Goal: Task Accomplishment & Management: Complete application form

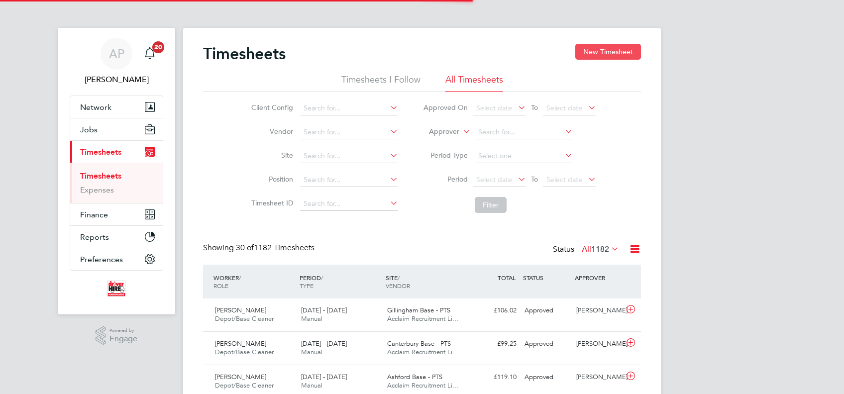
click at [585, 52] on button "New Timesheet" at bounding box center [608, 52] width 66 height 16
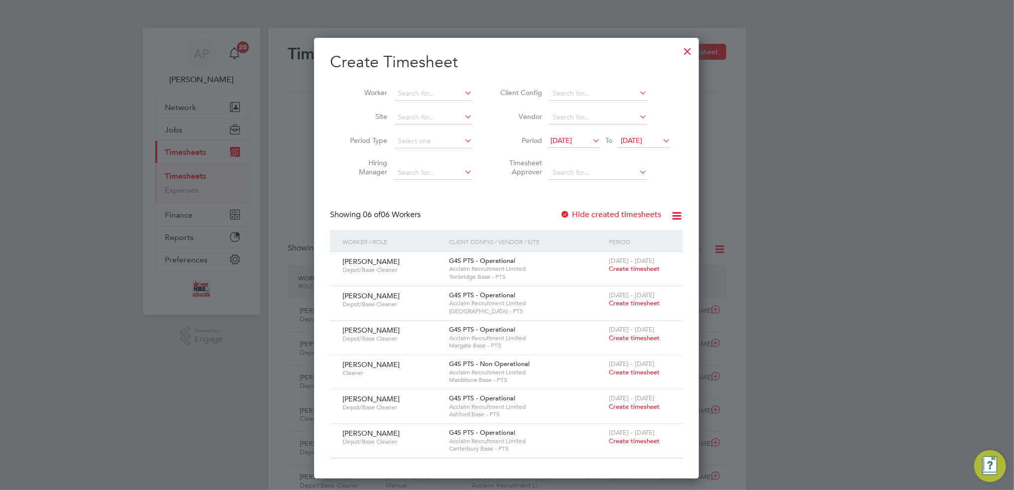
click at [645, 304] on span "Create timesheet" at bounding box center [634, 303] width 51 height 8
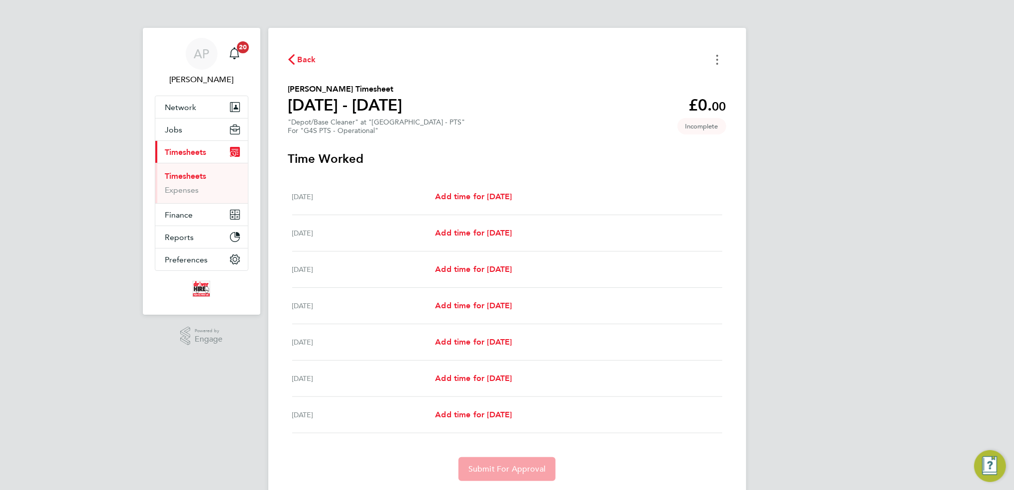
click at [719, 55] on button "Timesheets Menu" at bounding box center [717, 59] width 18 height 15
click at [665, 78] on button "Mark as absent" at bounding box center [666, 82] width 119 height 20
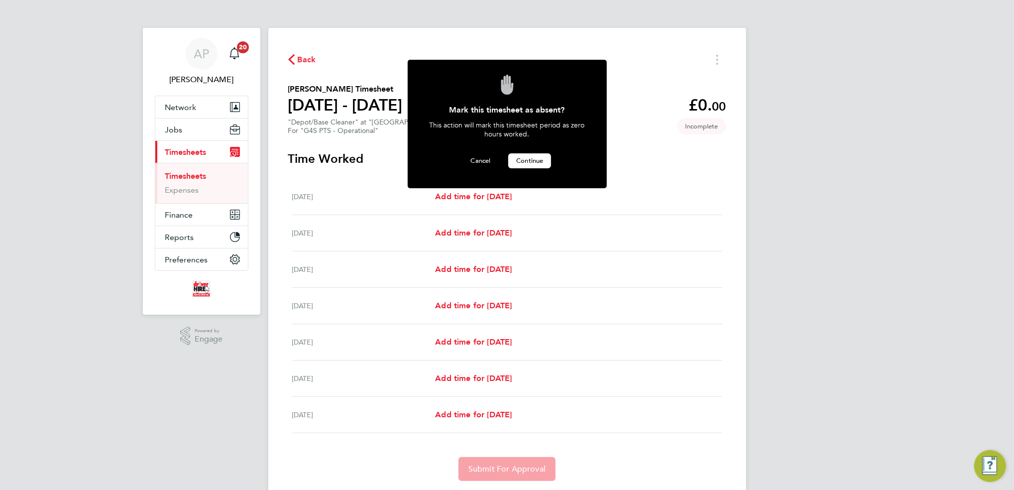
click at [523, 160] on span "Continue" at bounding box center [529, 160] width 27 height 8
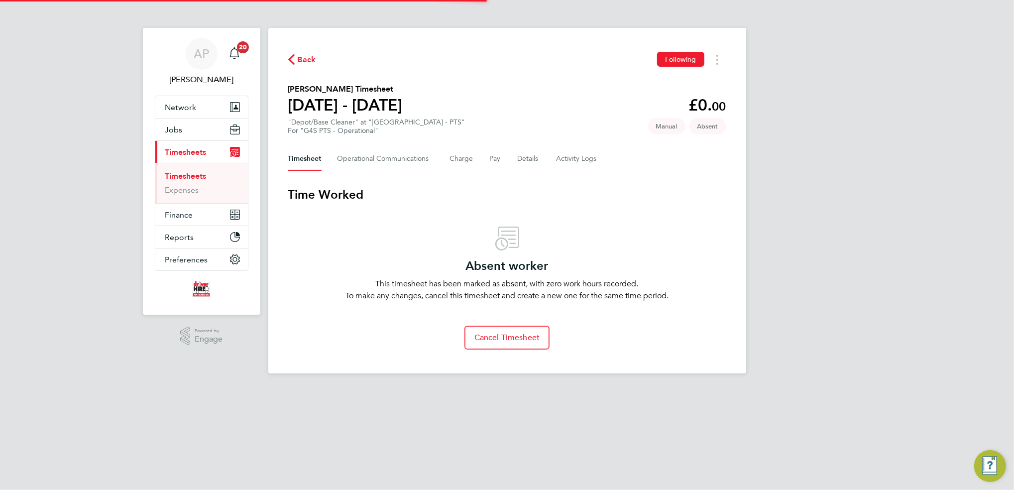
click at [307, 58] on span "Back" at bounding box center [307, 60] width 18 height 12
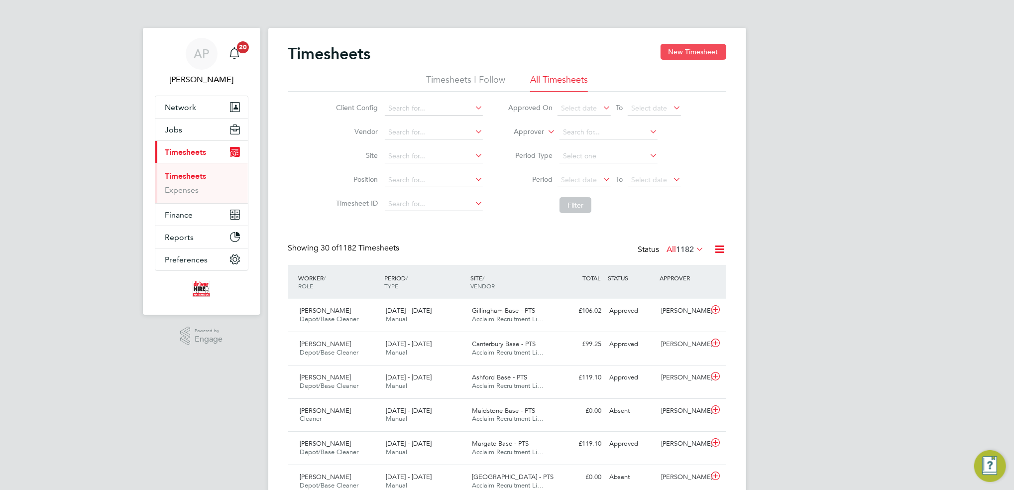
click at [679, 47] on button "New Timesheet" at bounding box center [693, 52] width 66 height 16
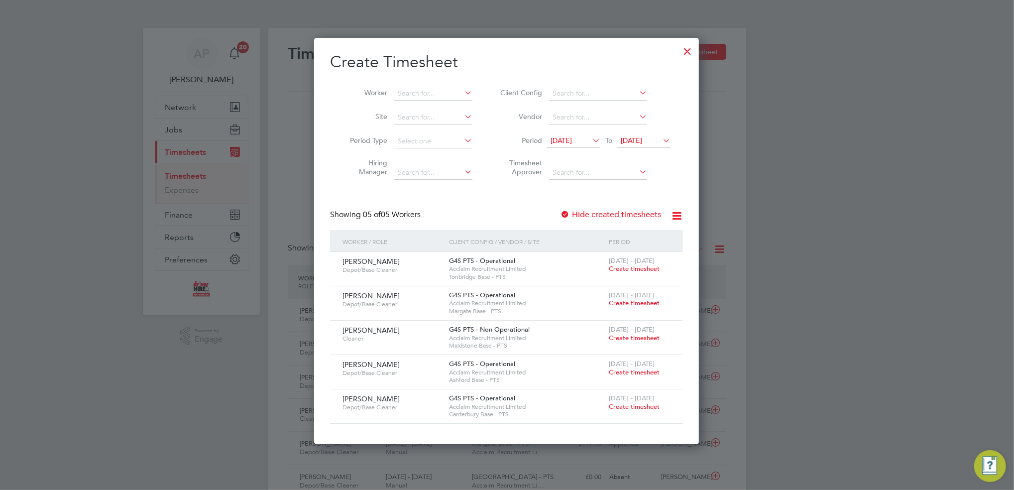
click at [633, 338] on span "Create timesheet" at bounding box center [634, 337] width 51 height 8
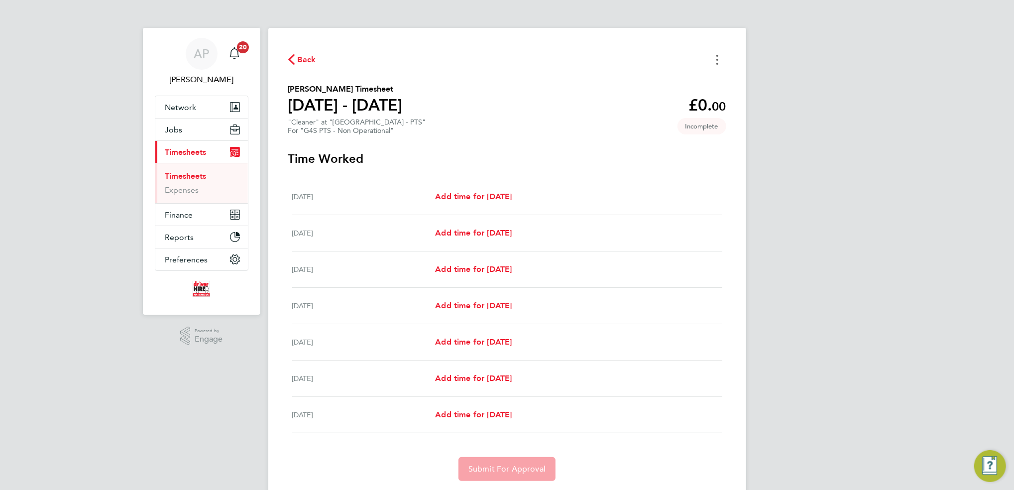
click at [718, 56] on icon "Timesheets Menu" at bounding box center [717, 60] width 2 height 10
click at [659, 79] on button "Mark as absent" at bounding box center [666, 82] width 119 height 20
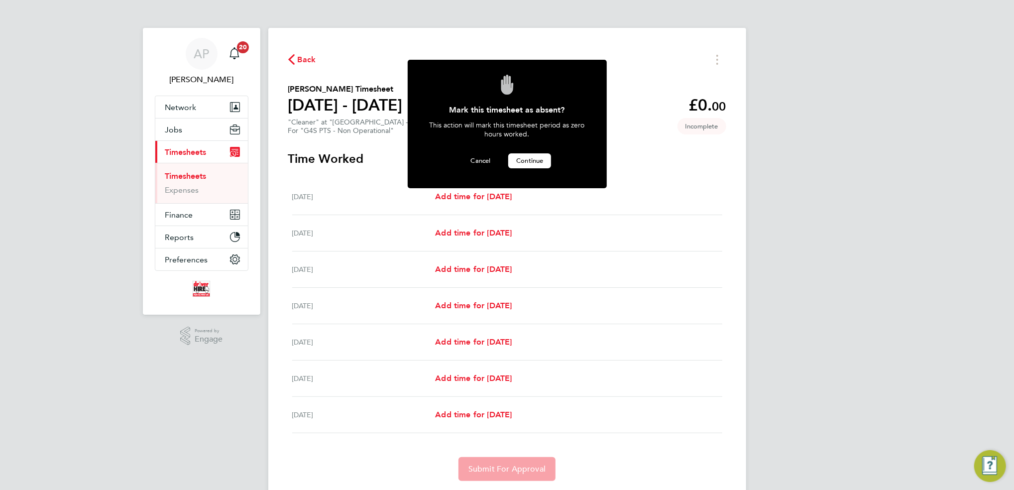
click at [542, 160] on span "Continue" at bounding box center [529, 160] width 27 height 8
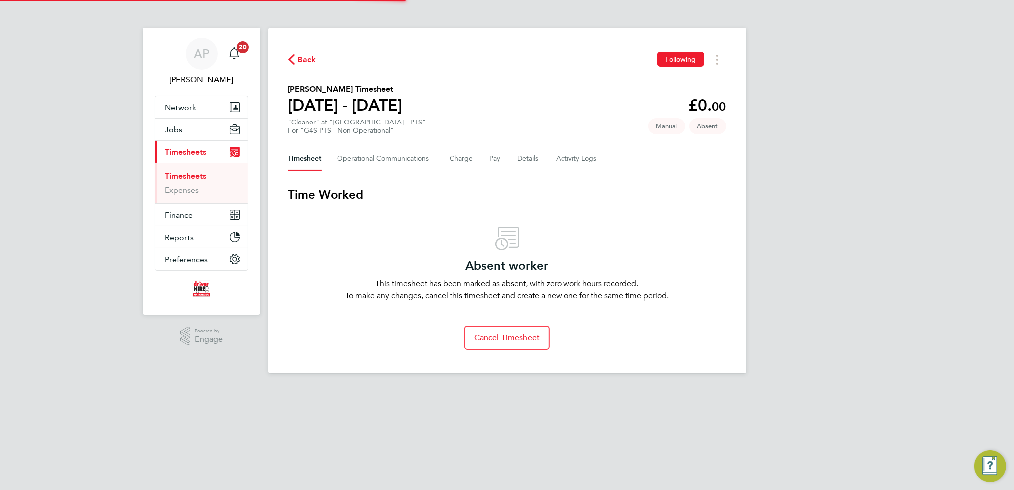
click at [291, 58] on icon "button" at bounding box center [291, 59] width 6 height 10
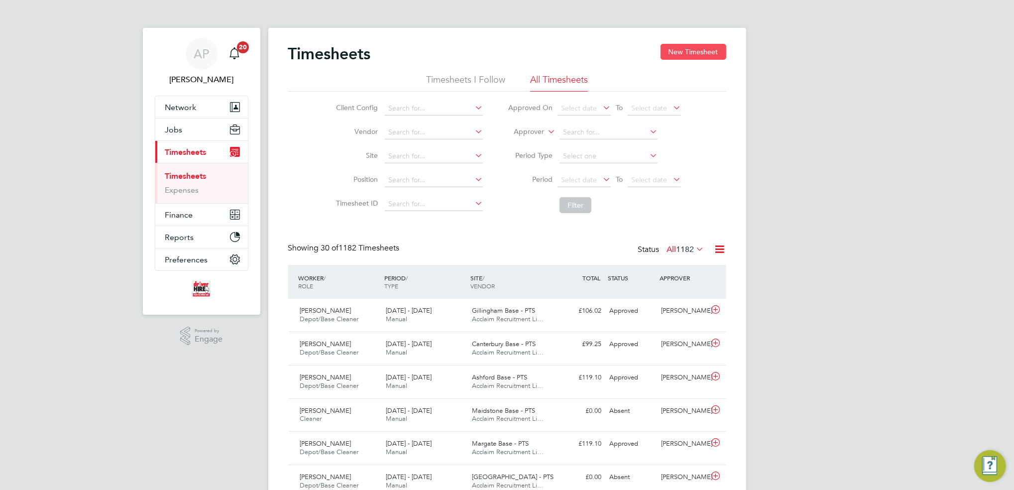
click at [694, 53] on button "New Timesheet" at bounding box center [693, 52] width 66 height 16
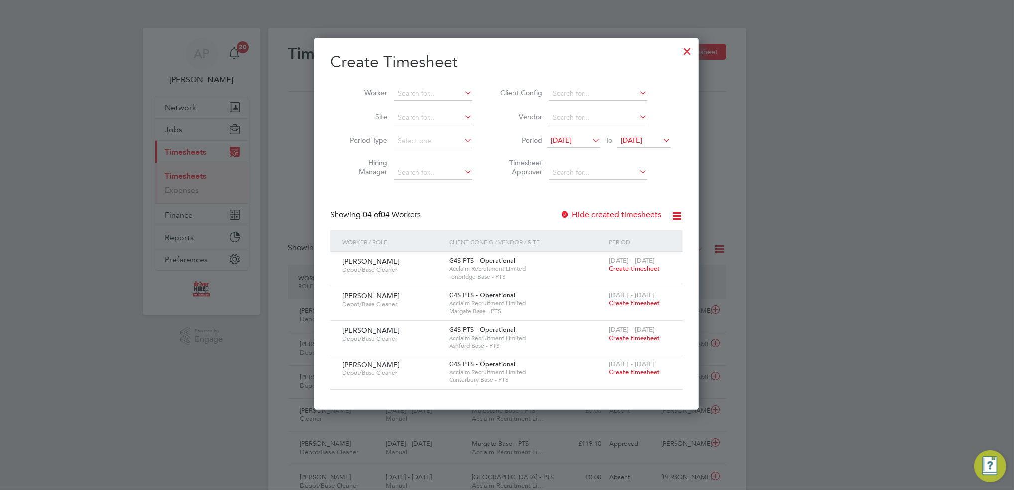
click at [650, 372] on span "Create timesheet" at bounding box center [634, 372] width 51 height 8
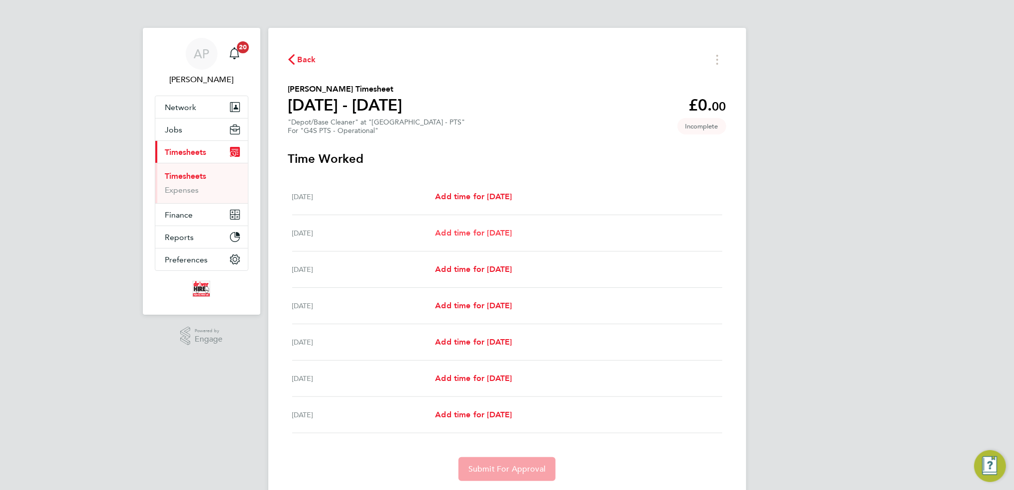
click at [512, 227] on link "Add time for [DATE]" at bounding box center [473, 233] width 77 height 12
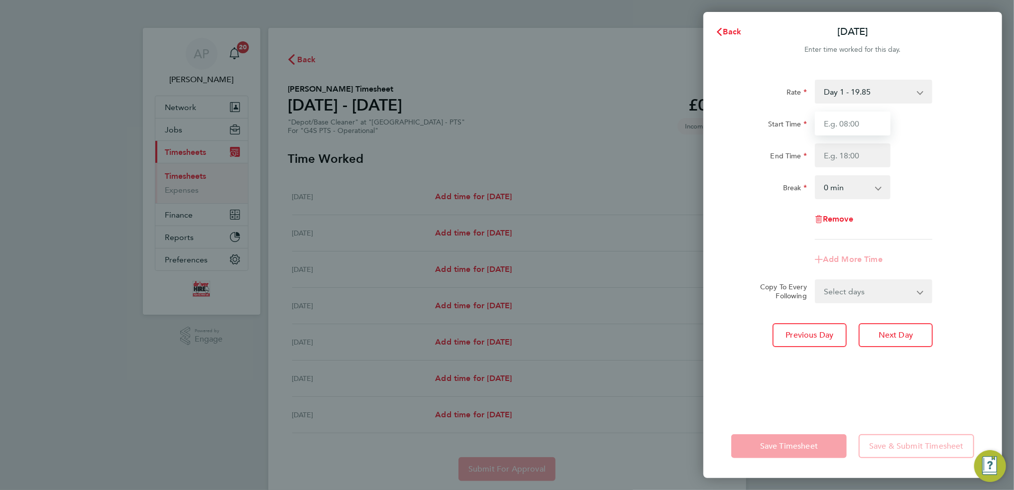
click at [840, 122] on input "Start Time" at bounding box center [853, 123] width 76 height 24
type input "10:00"
type input "11:30"
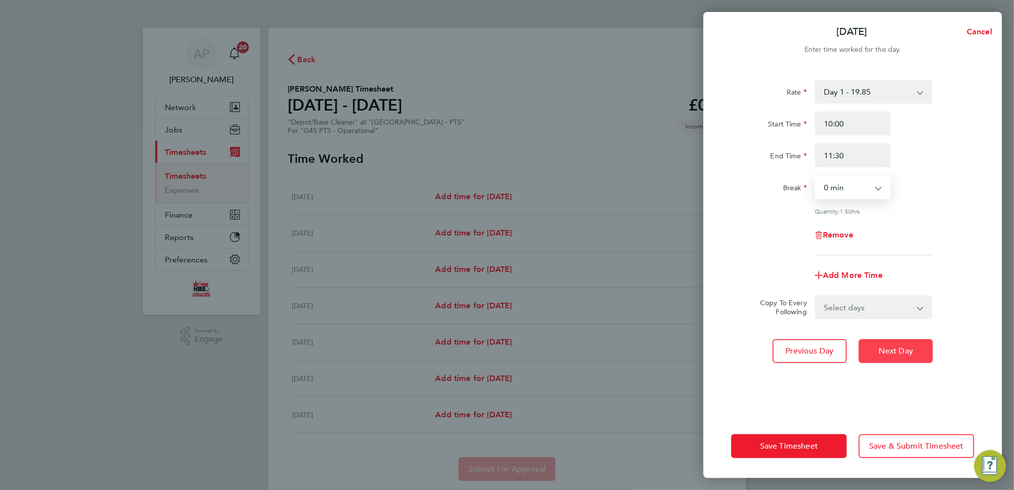
click at [843, 345] on button "Next Day" at bounding box center [895, 351] width 74 height 24
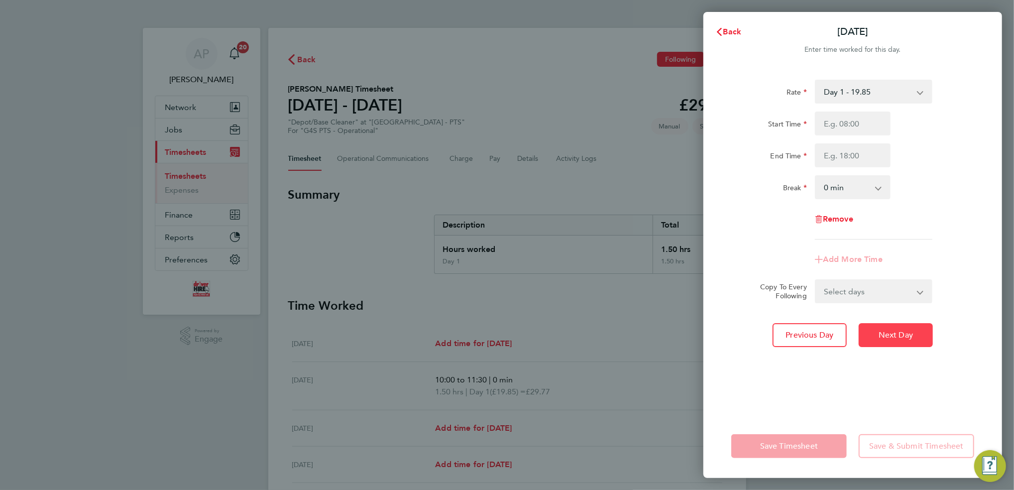
click at [843, 337] on span "Next Day" at bounding box center [895, 335] width 34 height 10
click at [836, 125] on input "Start Time" at bounding box center [853, 123] width 76 height 24
type input "05:40"
type input "06:30"
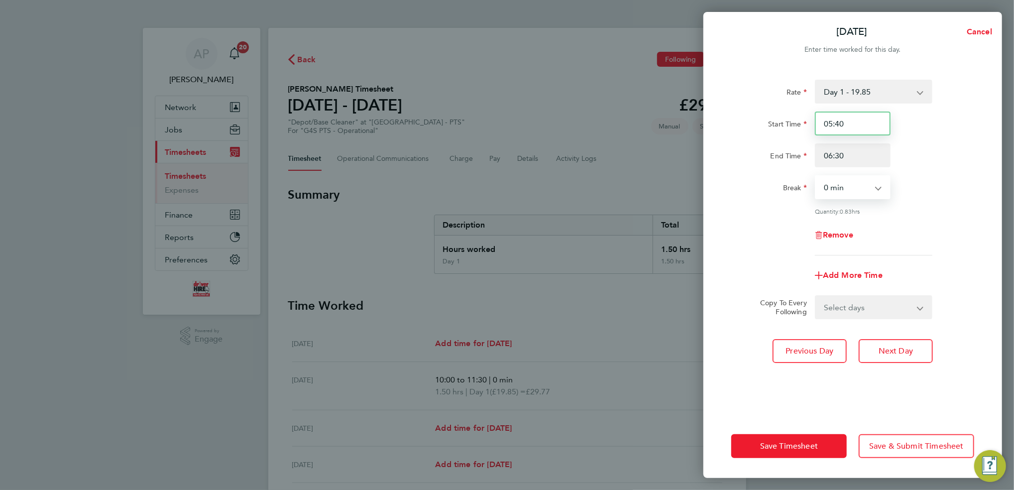
click at [843, 124] on input "05:40" at bounding box center [853, 123] width 76 height 24
type input "05:00"
click at [843, 349] on span "Next Day" at bounding box center [895, 351] width 34 height 10
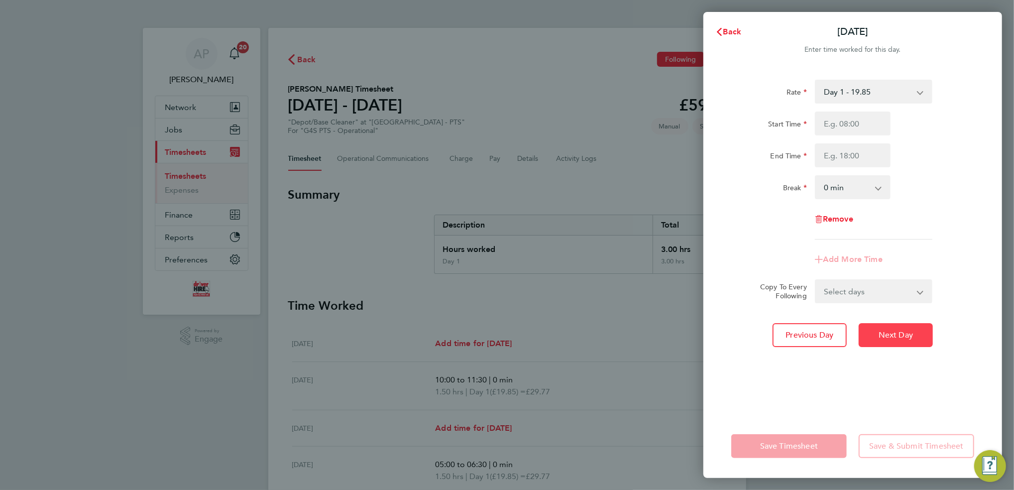
click at [843, 328] on button "Next Day" at bounding box center [895, 335] width 74 height 24
click at [843, 127] on input "Start Time" at bounding box center [853, 123] width 76 height 24
type input "10:00"
type input "12:00"
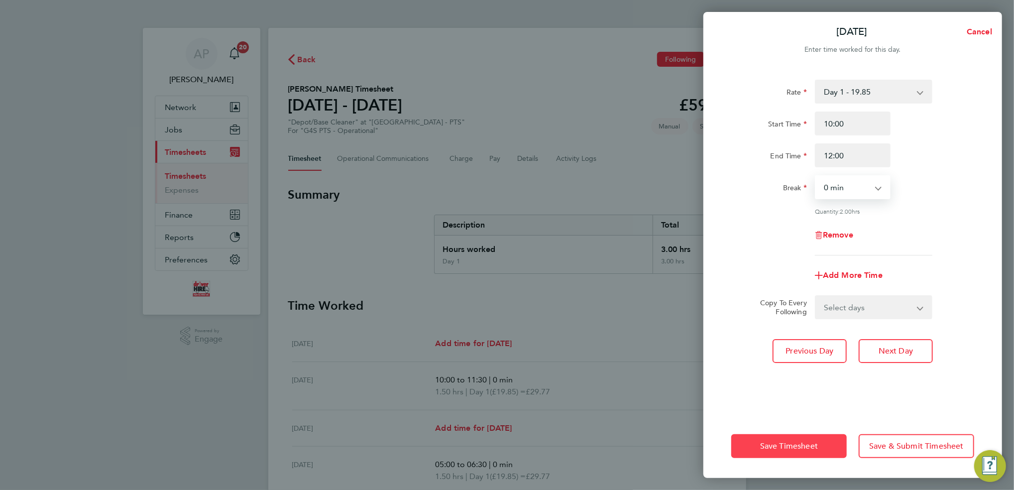
click at [801, 394] on span "Save Timesheet" at bounding box center [789, 446] width 58 height 10
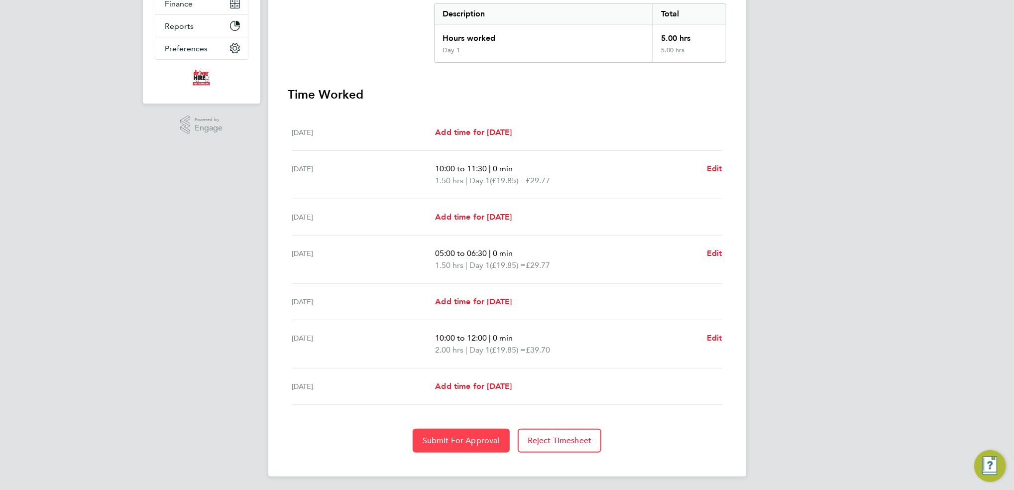
click at [470, 394] on span "Submit For Approval" at bounding box center [460, 440] width 77 height 10
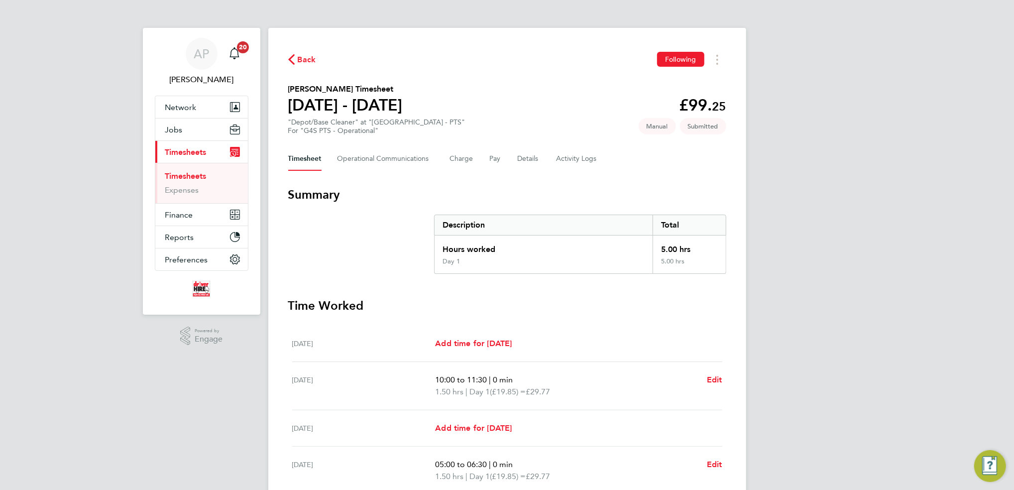
click at [308, 61] on span "Back" at bounding box center [307, 60] width 18 height 12
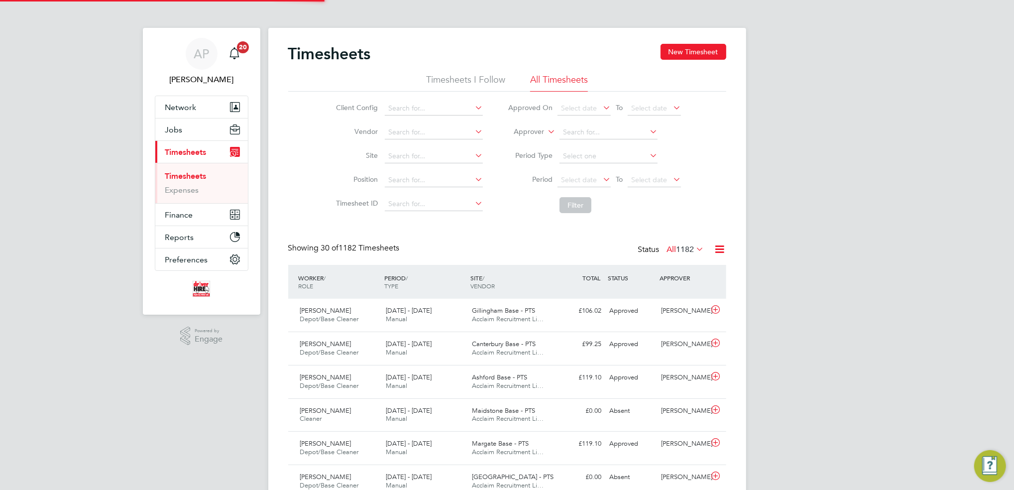
scroll to position [25, 86]
click at [693, 50] on button "New Timesheet" at bounding box center [693, 52] width 66 height 16
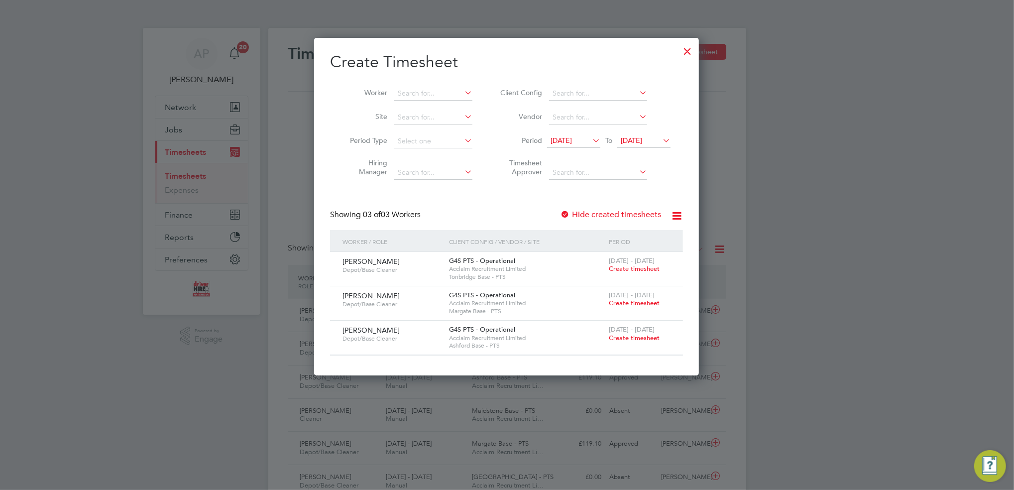
click at [654, 335] on span "Create timesheet" at bounding box center [634, 337] width 51 height 8
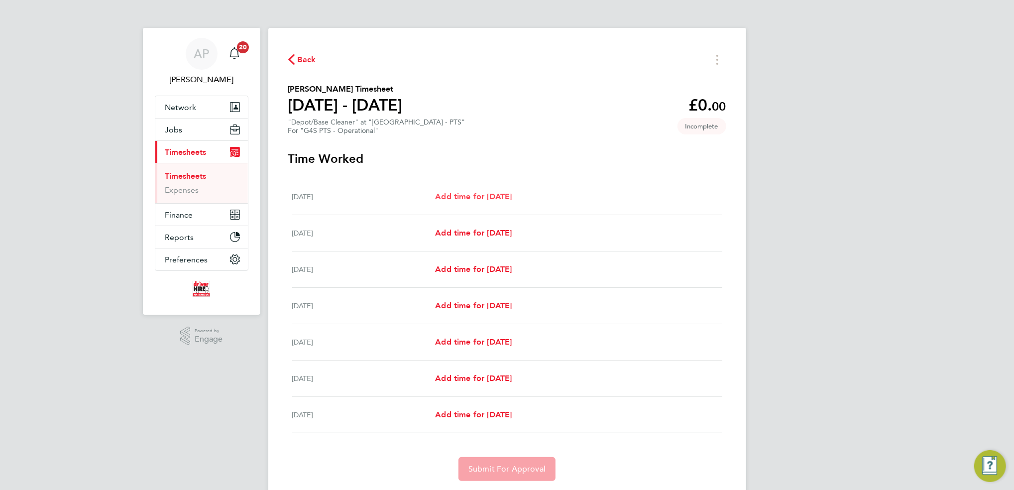
click at [483, 193] on span "Add time for [DATE]" at bounding box center [473, 196] width 77 height 9
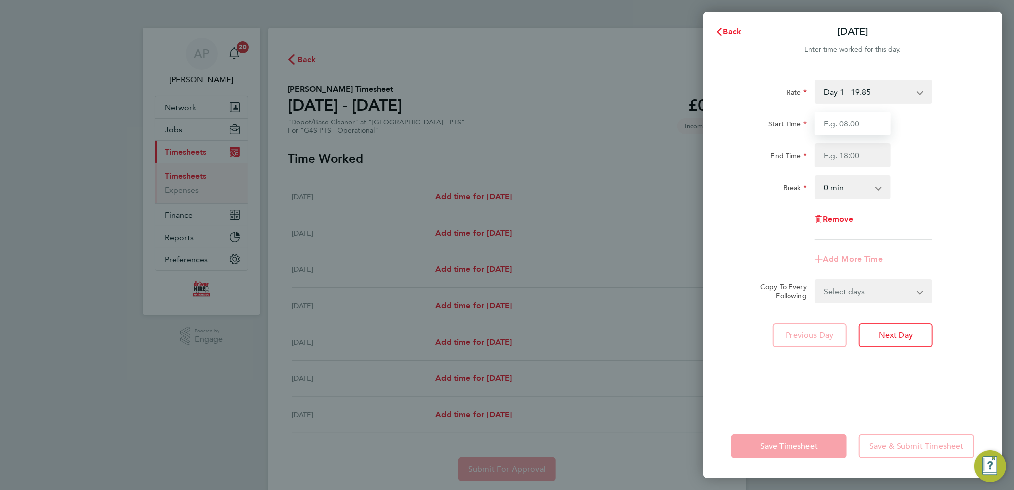
click at [843, 125] on input "Start Time" at bounding box center [853, 123] width 76 height 24
type input "09:00"
type input "11:00"
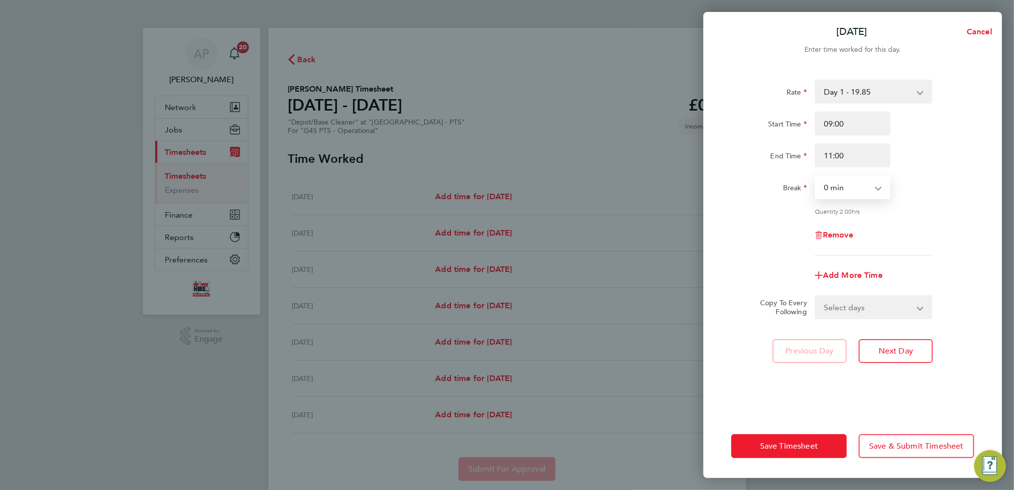
click at [843, 315] on app-icon-cross-button at bounding box center [926, 307] width 12 height 22
click at [843, 310] on select "Select days Day Weekday (Mon-Fri) Weekend (Sat-Sun) [DATE] [DATE] [DATE] [DATE]…" at bounding box center [868, 307] width 104 height 22
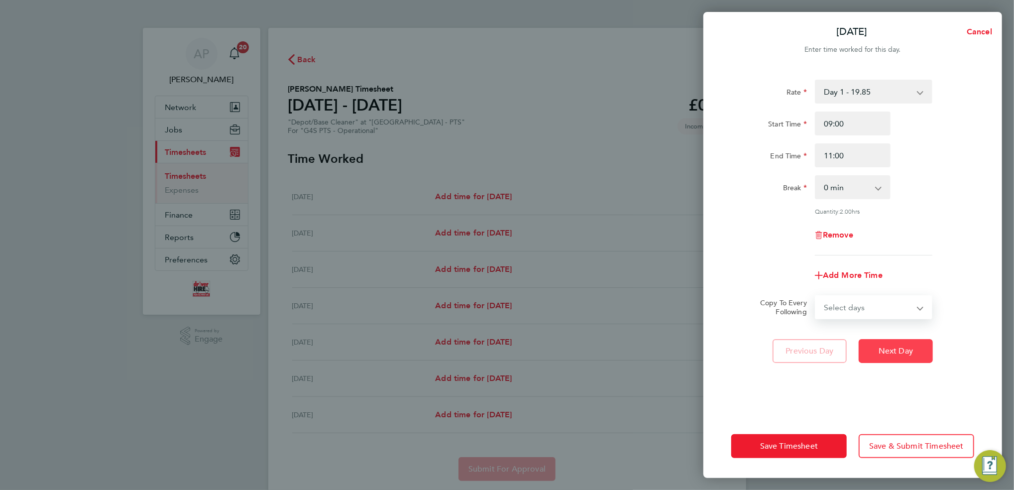
select select "WED"
click at [816, 296] on select "Select days Day Weekday (Mon-Fri) Weekend (Sat-Sun) [DATE] [DATE] [DATE] [DATE]…" at bounding box center [868, 307] width 104 height 22
select select "[DATE]"
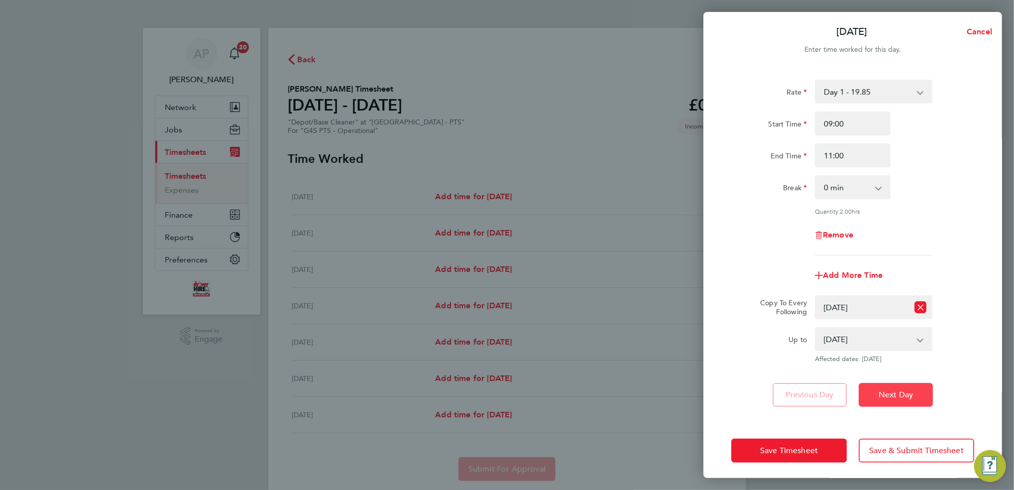
click at [843, 394] on button "Next Day" at bounding box center [895, 395] width 74 height 24
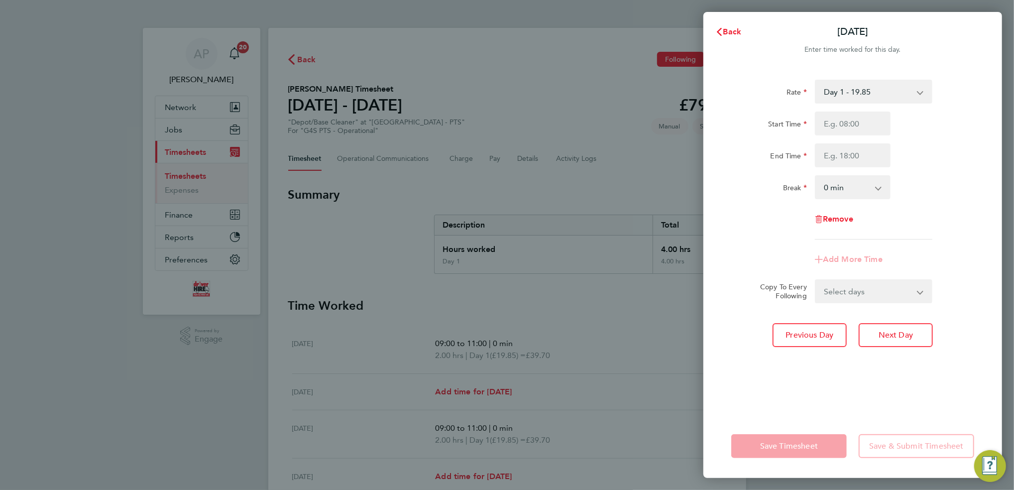
click at [843, 394] on div "Rate Day 1 - 19.85 Start Time End Time Break 0 min 15 min 30 min 45 min 60 min …" at bounding box center [852, 241] width 299 height 346
click at [843, 340] on button "Next Day" at bounding box center [895, 335] width 74 height 24
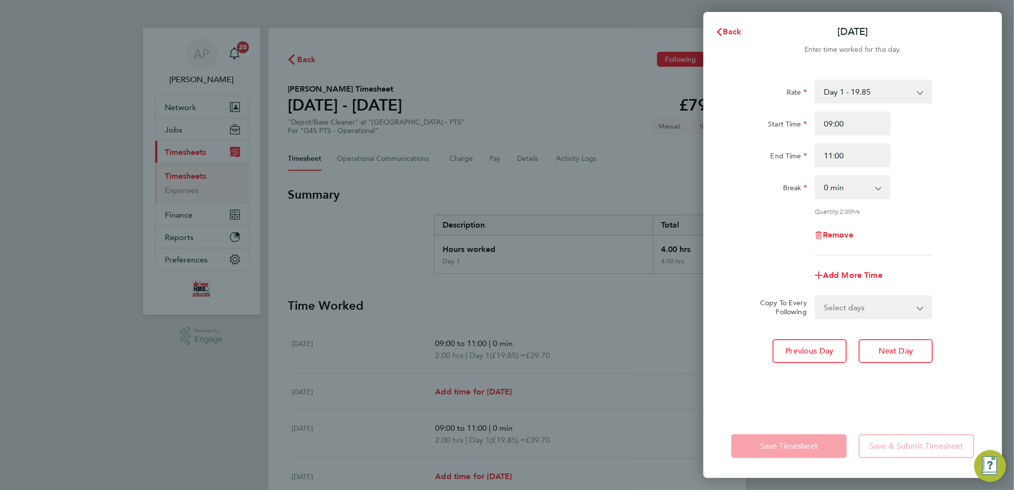
click at [817, 394] on app-form-button "Save Timesheet" at bounding box center [791, 446] width 121 height 24
click at [730, 34] on span "Back" at bounding box center [732, 31] width 18 height 9
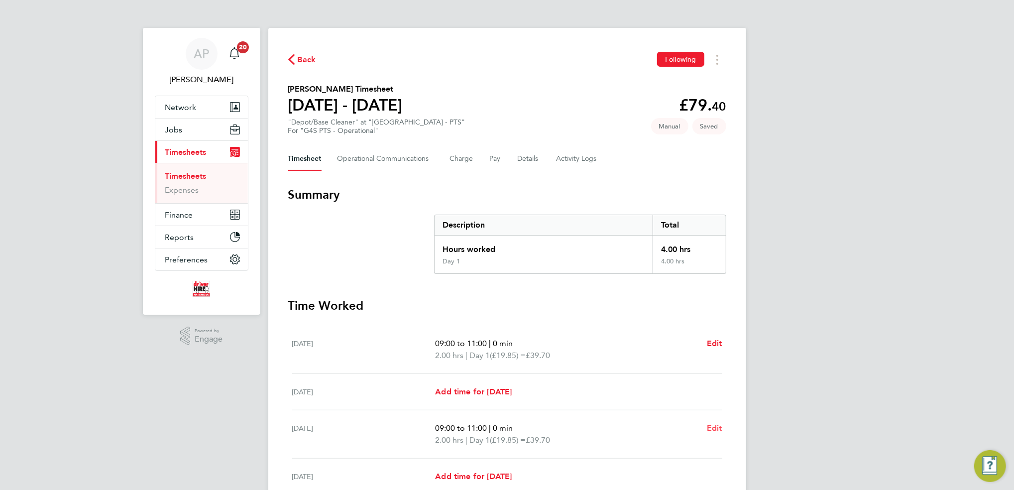
click at [712, 394] on span "Edit" at bounding box center [714, 427] width 15 height 9
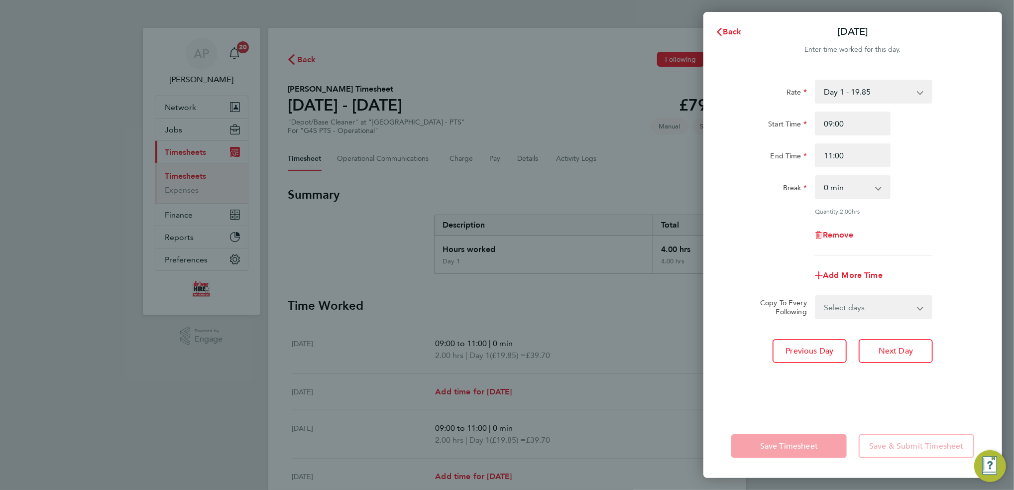
click at [843, 307] on select "Select days Day Weekday (Mon-Fri) Weekend (Sat-Sun) [DATE] [DATE] [DATE] [DATE]" at bounding box center [868, 307] width 104 height 22
select select "FRI"
click at [816, 296] on select "Select days Day Weekday (Mon-Fri) Weekend (Sat-Sun) [DATE] [DATE] [DATE] [DATE]" at bounding box center [868, 307] width 104 height 22
select select "[DATE]"
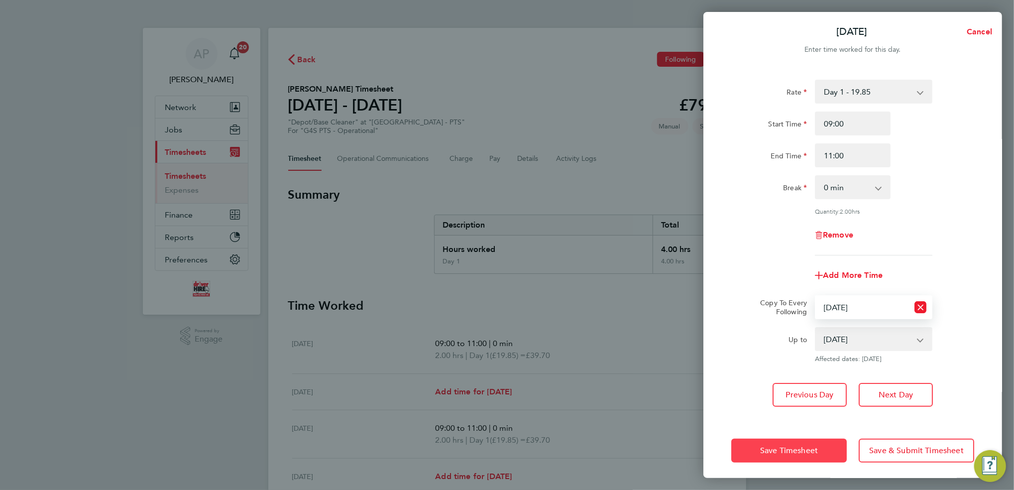
click at [806, 394] on span "Save Timesheet" at bounding box center [789, 450] width 58 height 10
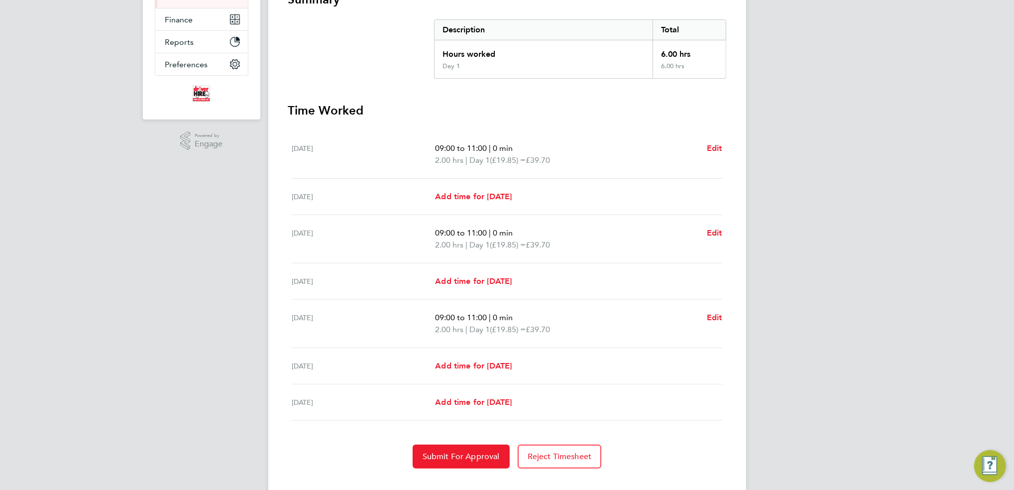
scroll to position [211, 0]
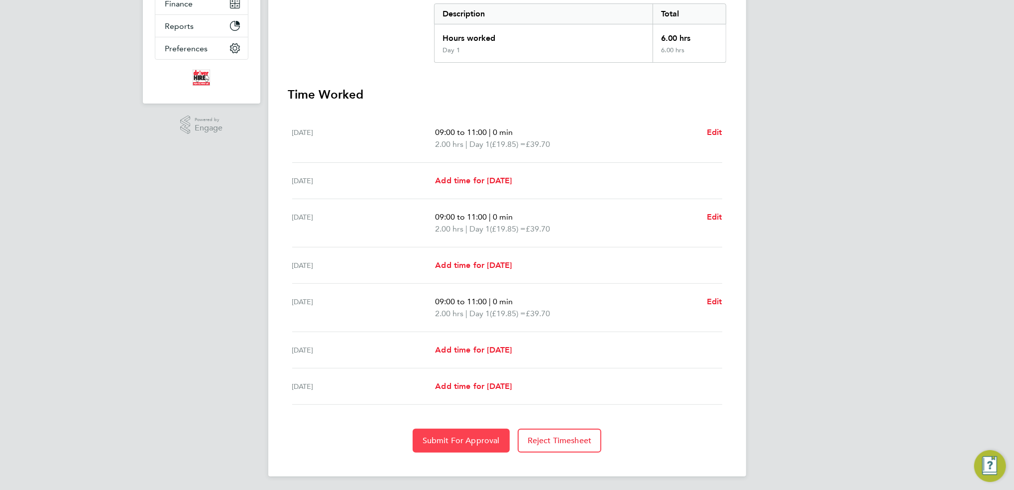
click at [475, 394] on span "Submit For Approval" at bounding box center [460, 440] width 77 height 10
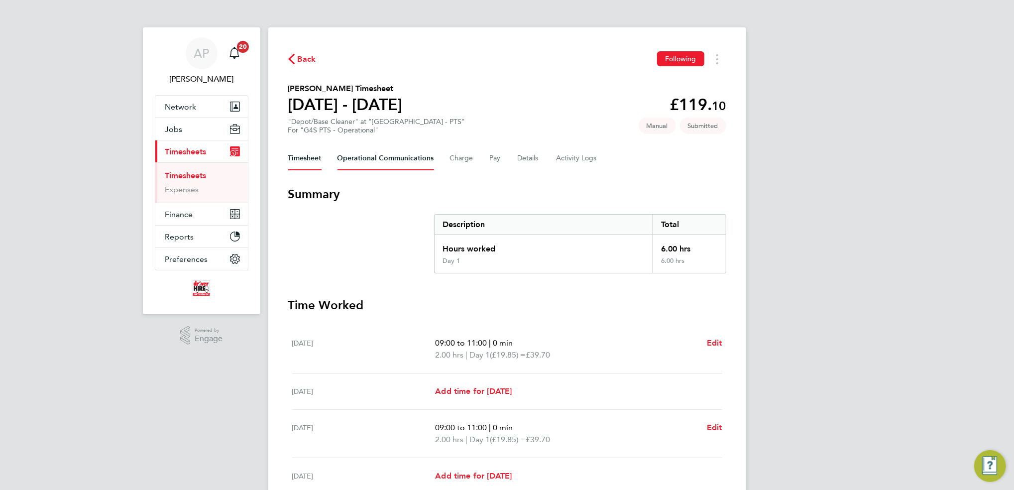
scroll to position [0, 0]
click at [301, 56] on span "Back" at bounding box center [307, 60] width 18 height 12
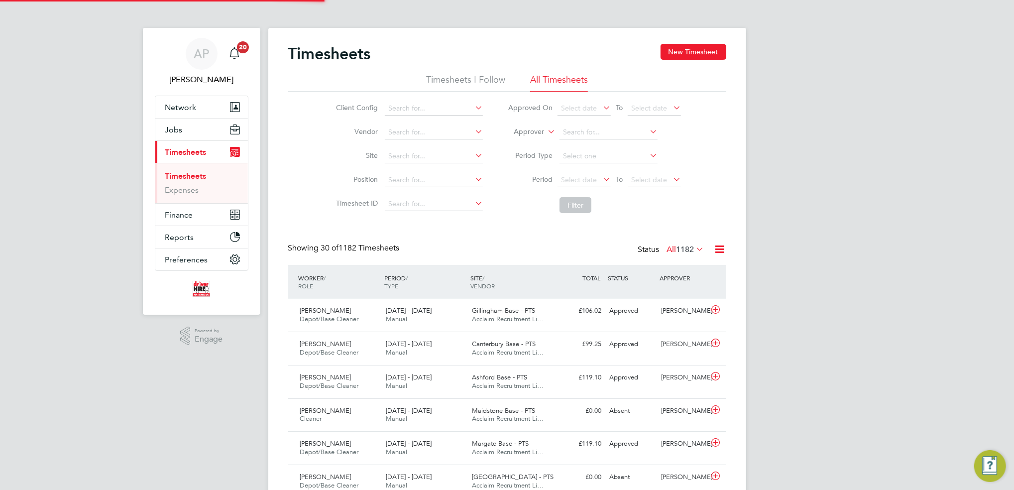
scroll to position [25, 86]
drag, startPoint x: 710, startPoint y: 52, endPoint x: 731, endPoint y: 50, distance: 21.4
click at [711, 52] on button "New Timesheet" at bounding box center [693, 52] width 66 height 16
